Goal: Information Seeking & Learning: Understand process/instructions

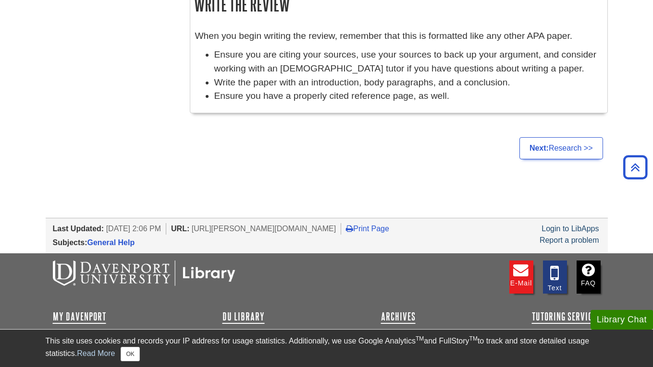
scroll to position [885, 0]
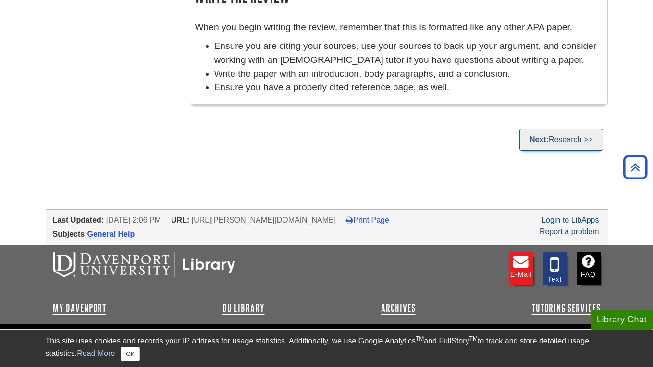
click at [588, 135] on link "Next: Research >>" at bounding box center [561, 140] width 84 height 22
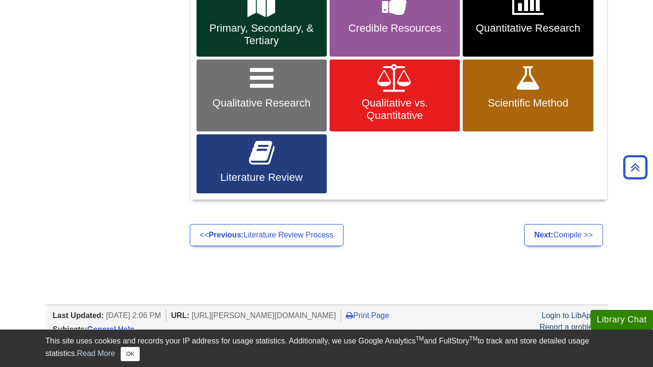
scroll to position [524, 0]
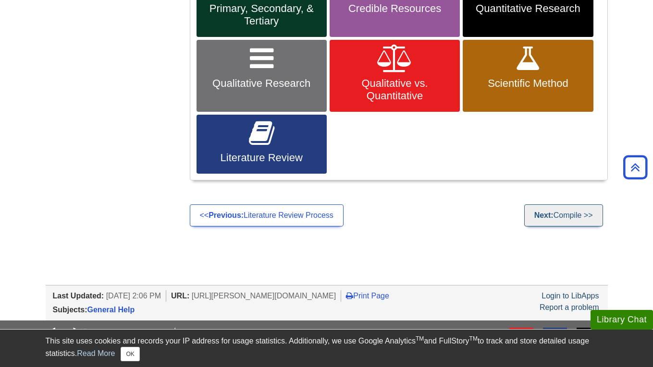
click at [582, 219] on link "Next: Compile >>" at bounding box center [563, 216] width 79 height 22
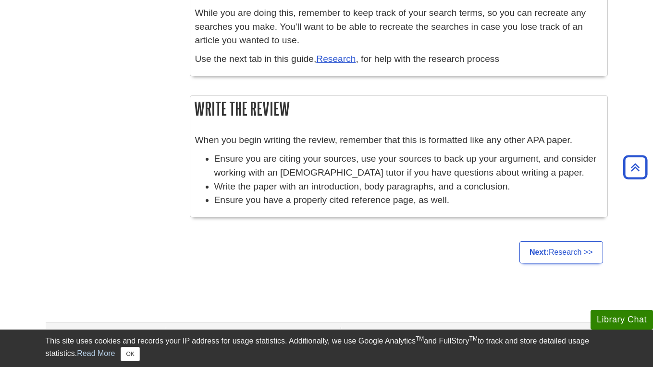
scroll to position [776, 0]
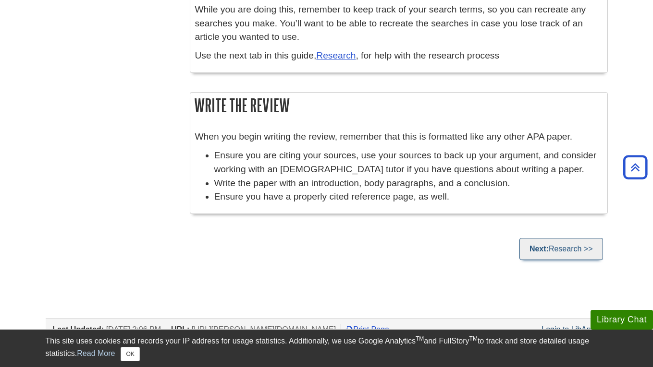
click at [589, 244] on link "Next: Research >>" at bounding box center [561, 249] width 84 height 22
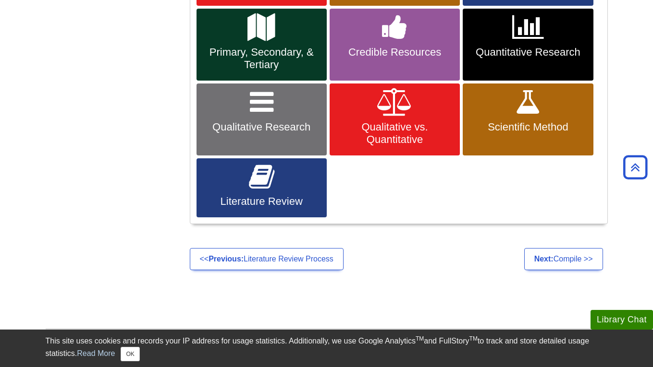
scroll to position [484, 0]
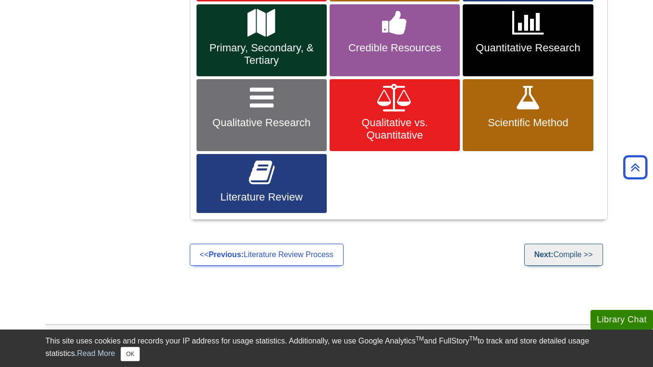
click at [592, 252] on link "Next: Compile >>" at bounding box center [563, 255] width 79 height 22
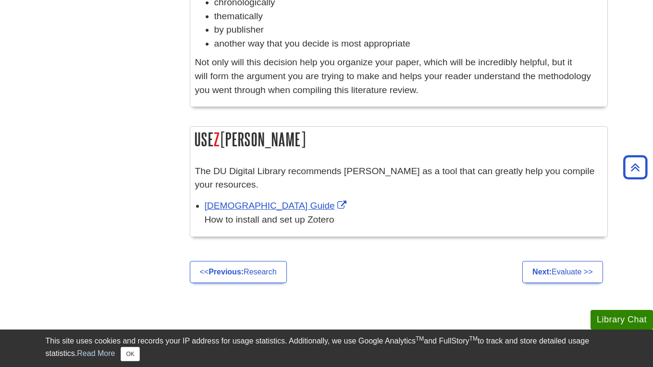
scroll to position [683, 0]
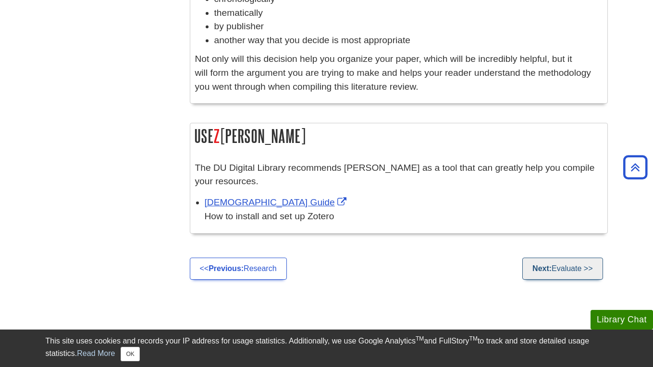
click at [596, 264] on link "Next: Evaluate >>" at bounding box center [562, 269] width 80 height 22
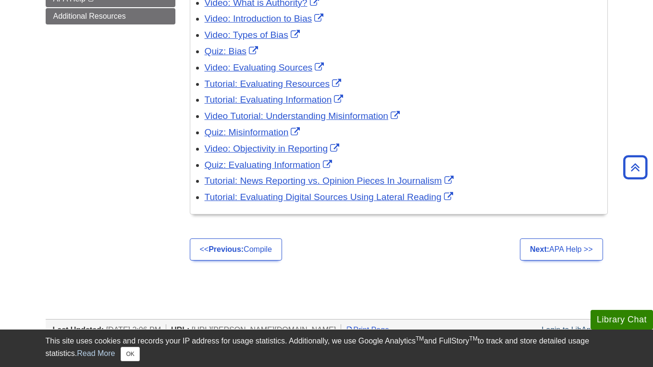
scroll to position [231, 0]
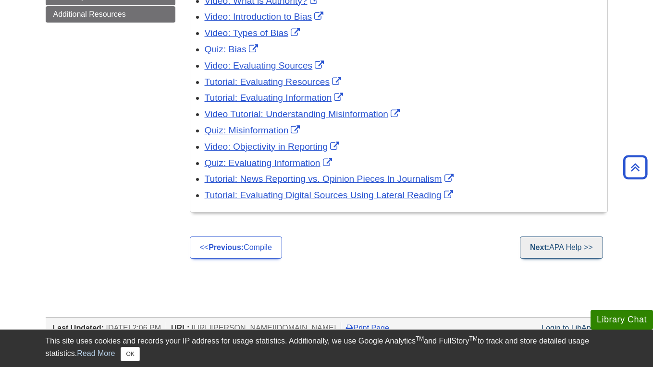
click at [587, 244] on link "Next: APA Help >>" at bounding box center [561, 248] width 83 height 22
